Goal: Download file/media

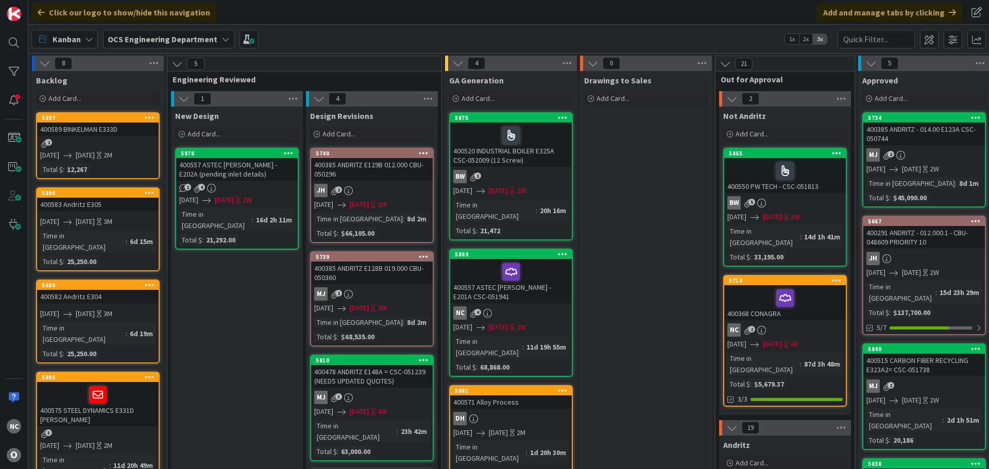
click at [556, 261] on div at bounding box center [510, 272] width 115 height 22
click at [557, 269] on div at bounding box center [510, 272] width 115 height 22
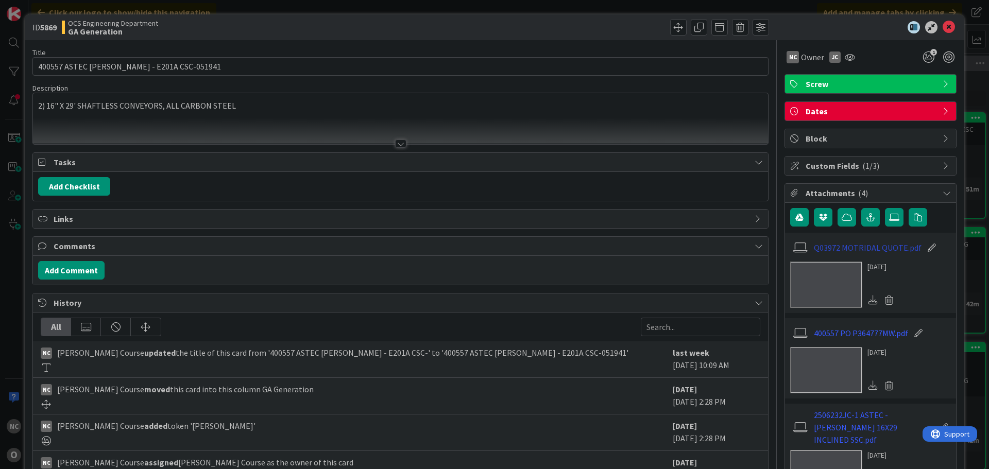
click at [886, 244] on link "Q03972 MOTRIDAL QUOTE.pdf" at bounding box center [868, 248] width 108 height 12
